Goal: Information Seeking & Learning: Find contact information

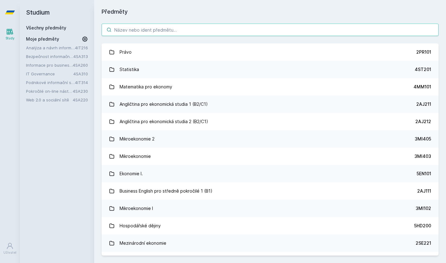
click at [117, 33] on input "search" at bounding box center [270, 30] width 337 height 12
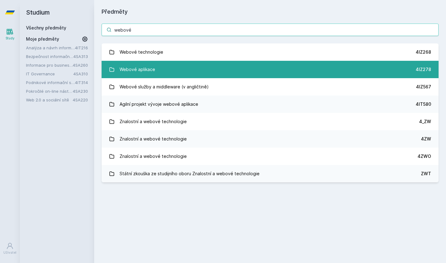
type input "webové"
click at [132, 65] on div "Webové aplikace" at bounding box center [138, 69] width 36 height 12
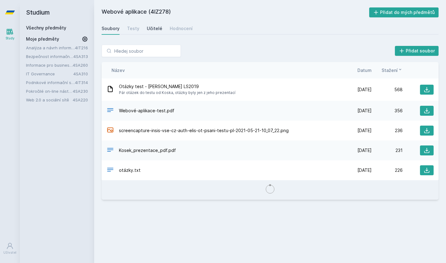
click at [149, 29] on div "Učitelé" at bounding box center [154, 28] width 15 height 6
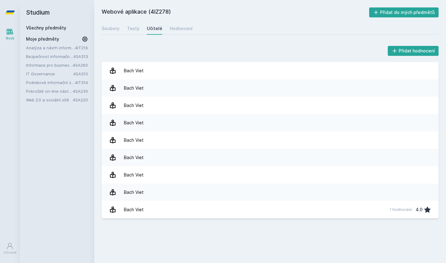
click at [37, 12] on h2 "Studium" at bounding box center [57, 12] width 62 height 25
click at [11, 12] on icon at bounding box center [10, 13] width 10 height 4
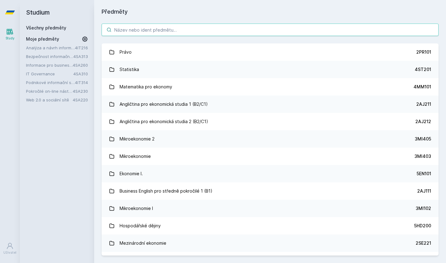
click at [131, 29] on input "search" at bounding box center [270, 30] width 337 height 12
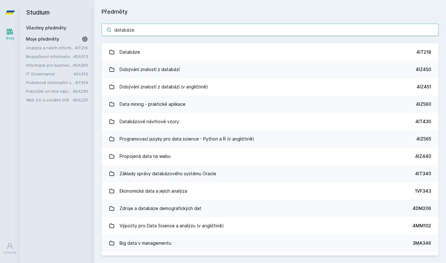
type input "databáze"
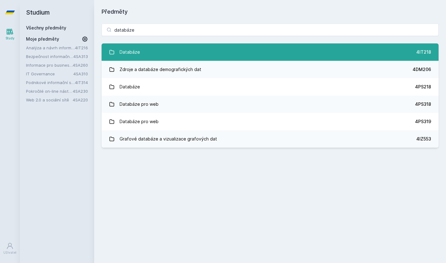
click at [136, 50] on div "Databáze" at bounding box center [130, 52] width 20 height 12
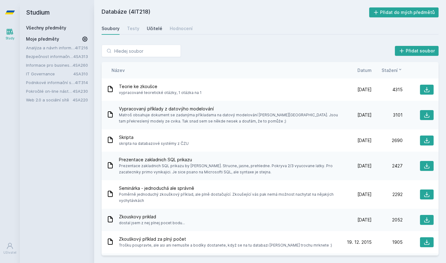
click at [152, 31] on div "Učitelé" at bounding box center [154, 28] width 15 height 6
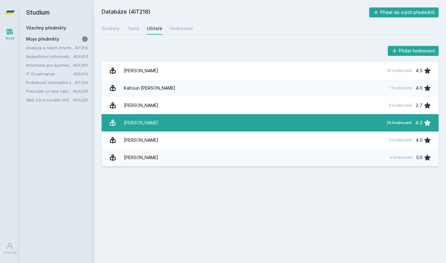
click at [134, 122] on div "[PERSON_NAME]" at bounding box center [141, 123] width 34 height 12
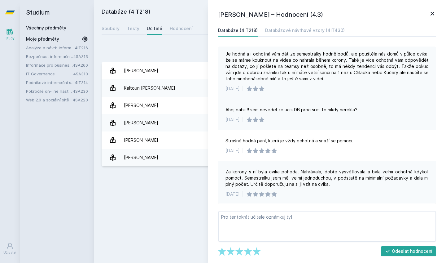
scroll to position [106, 0]
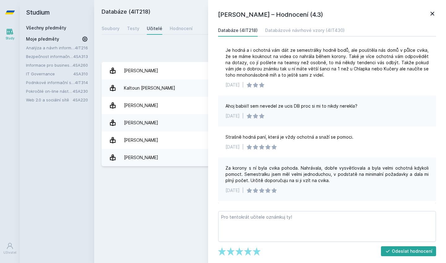
click at [434, 16] on icon at bounding box center [432, 13] width 7 height 7
